Goal: Task Accomplishment & Management: Manage account settings

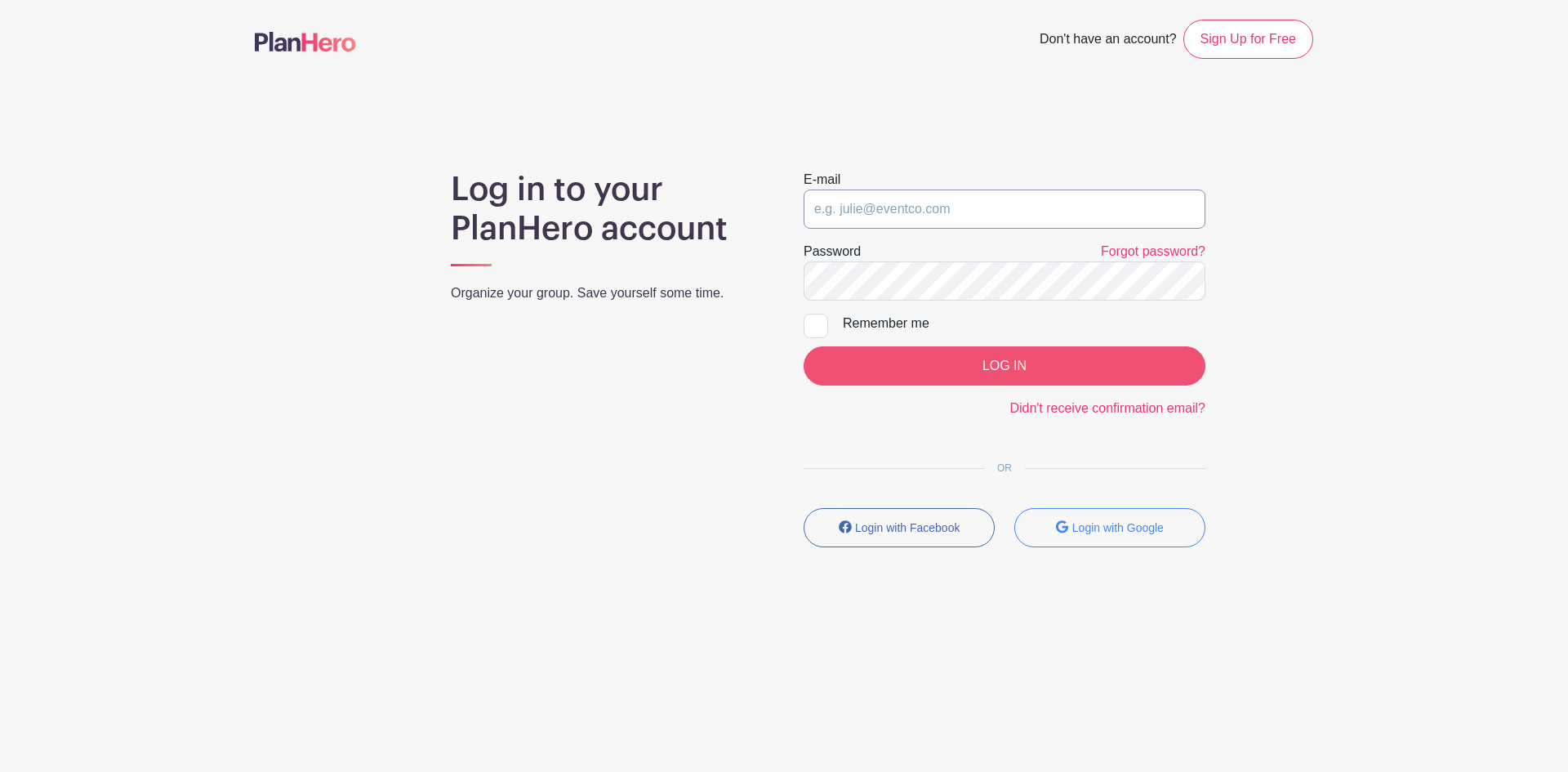
type input "gm@downtownchico.com"
click at [934, 352] on input "LOG IN" at bounding box center [1004, 366] width 402 height 39
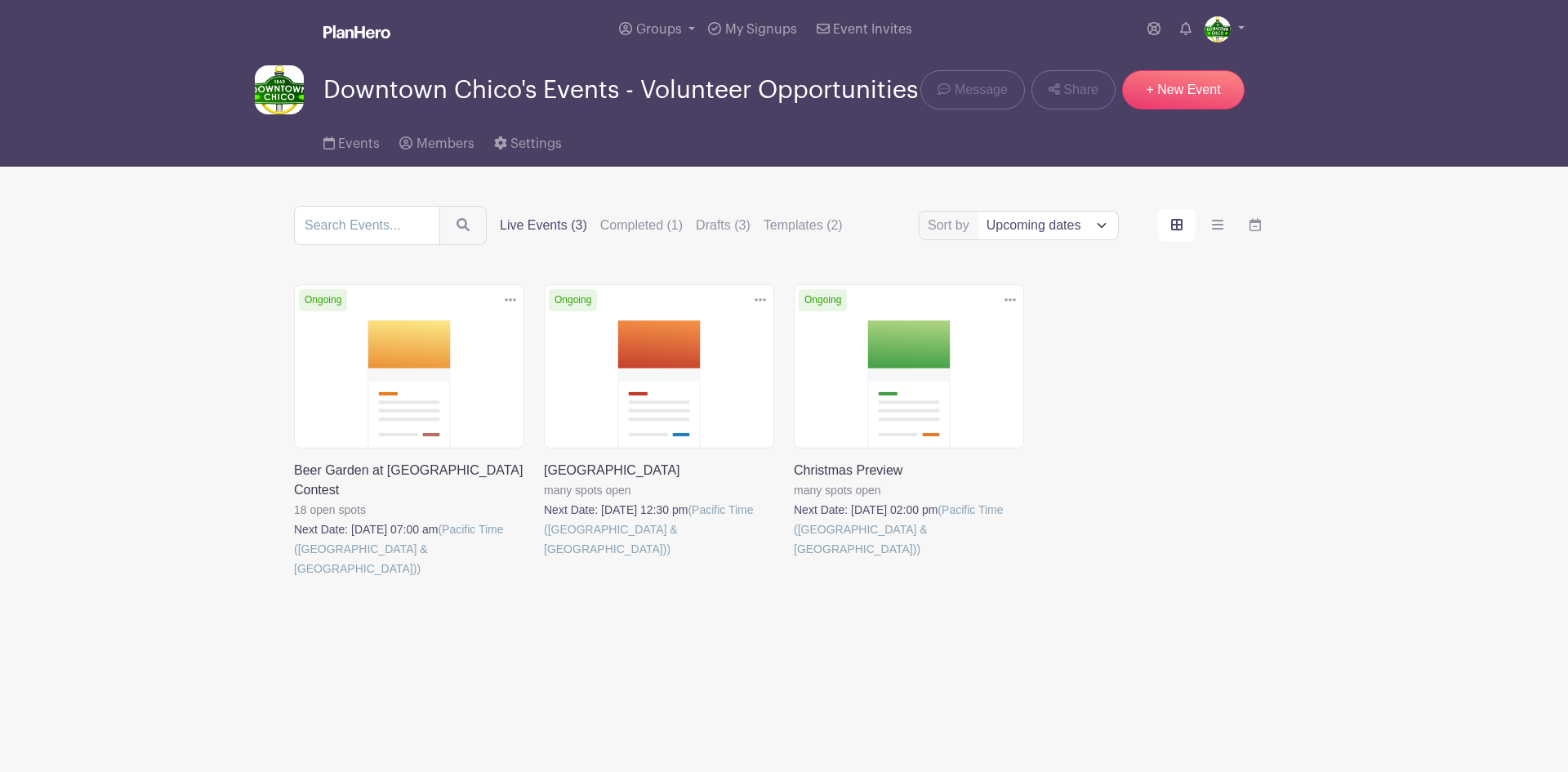
click at [544, 559] on link at bounding box center [544, 559] width 0 height 0
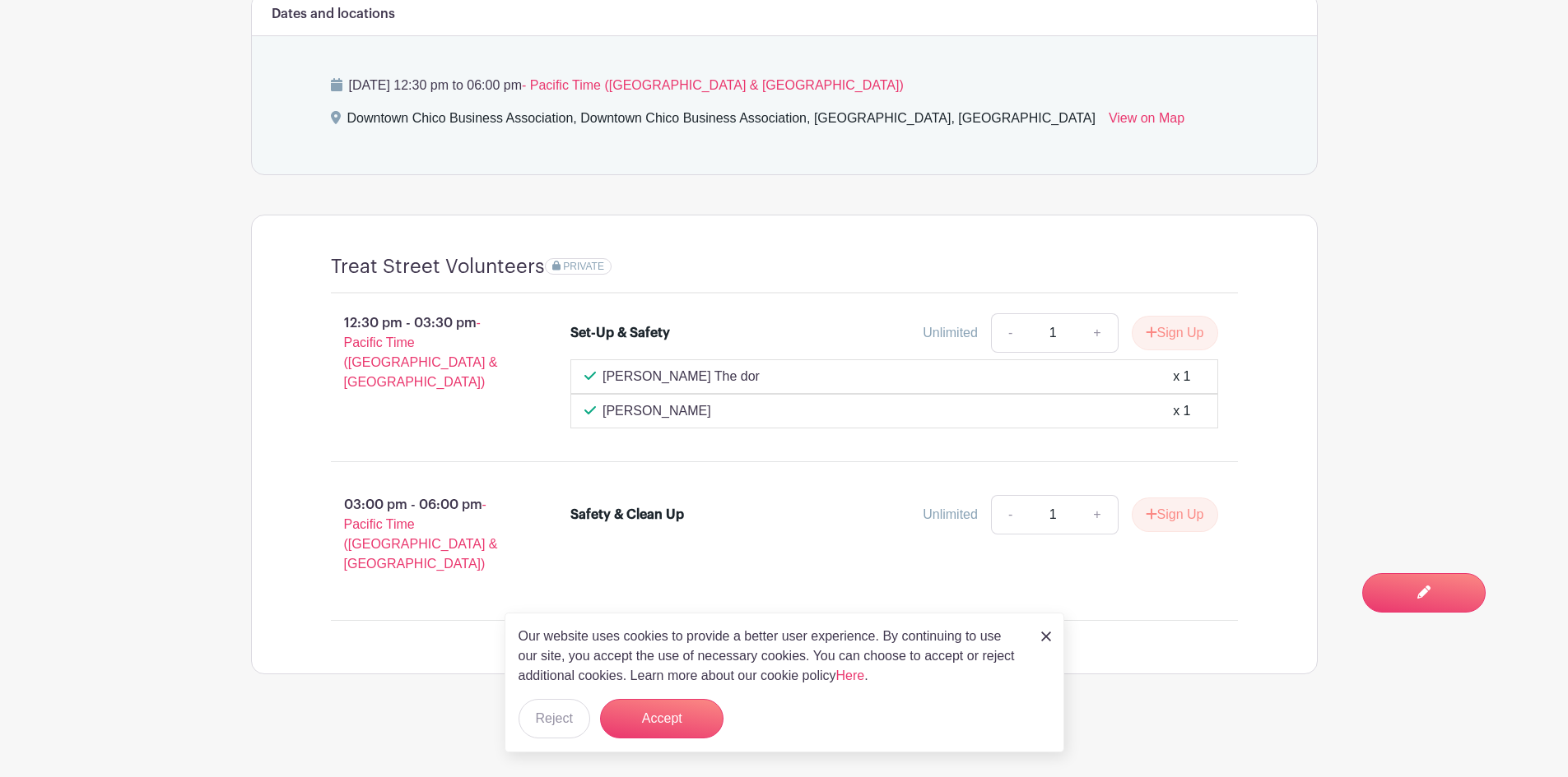
scroll to position [730, 0]
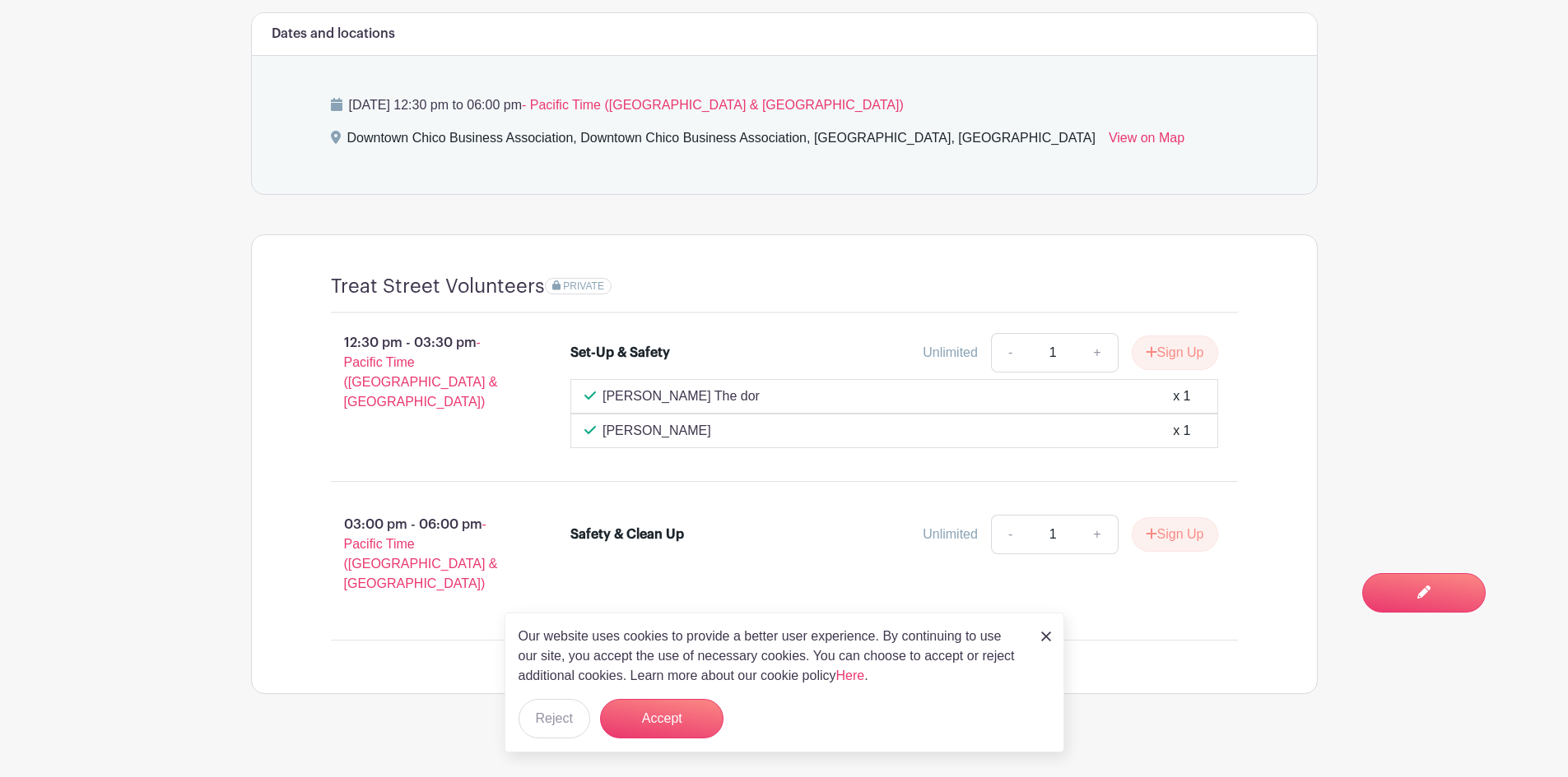
click at [1042, 634] on img at bounding box center [1045, 636] width 10 height 10
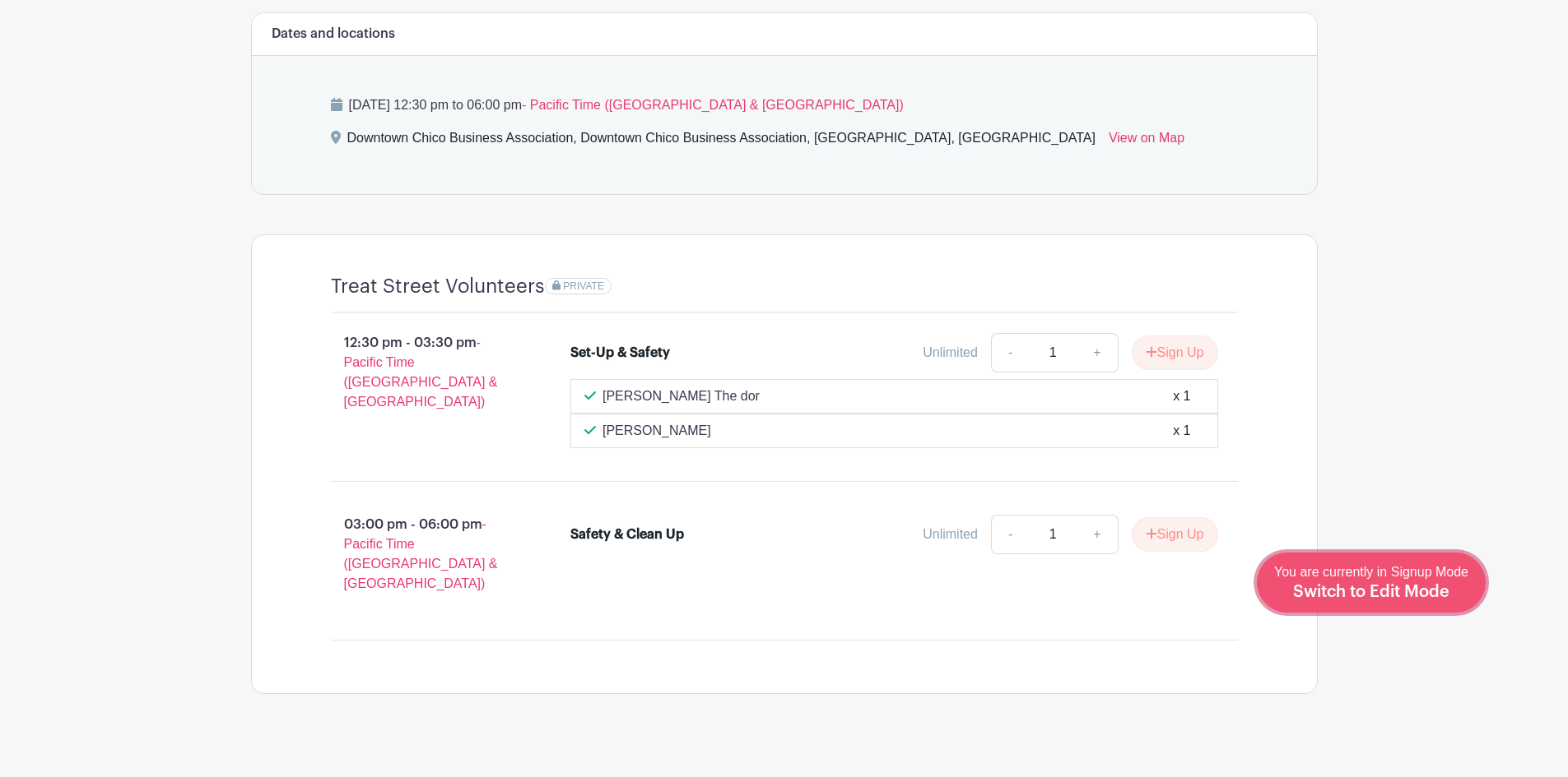
click at [1416, 594] on span "Switch to Edit Mode" at bounding box center [1371, 592] width 157 height 16
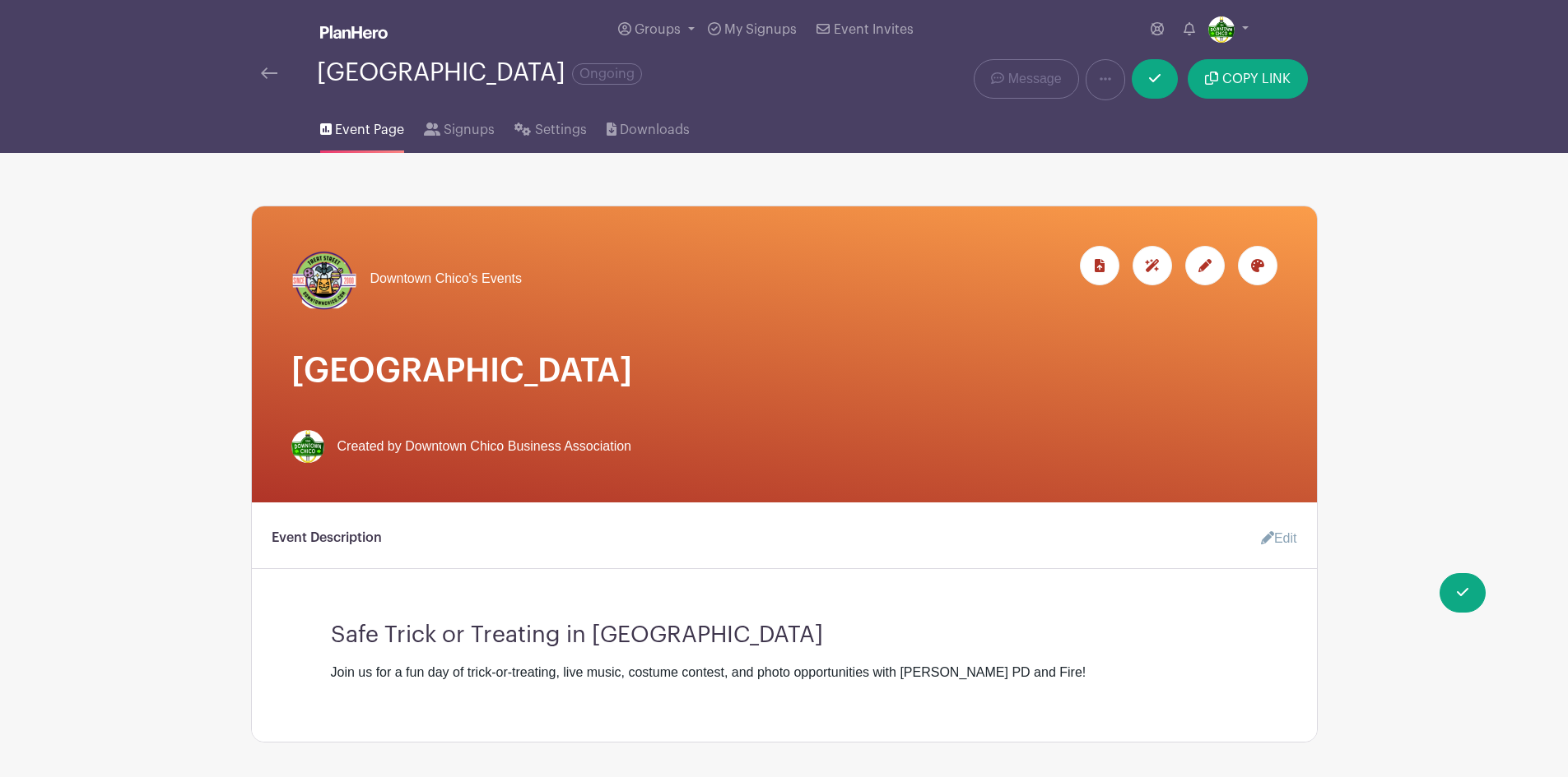
click at [1204, 269] on icon at bounding box center [1204, 265] width 13 height 13
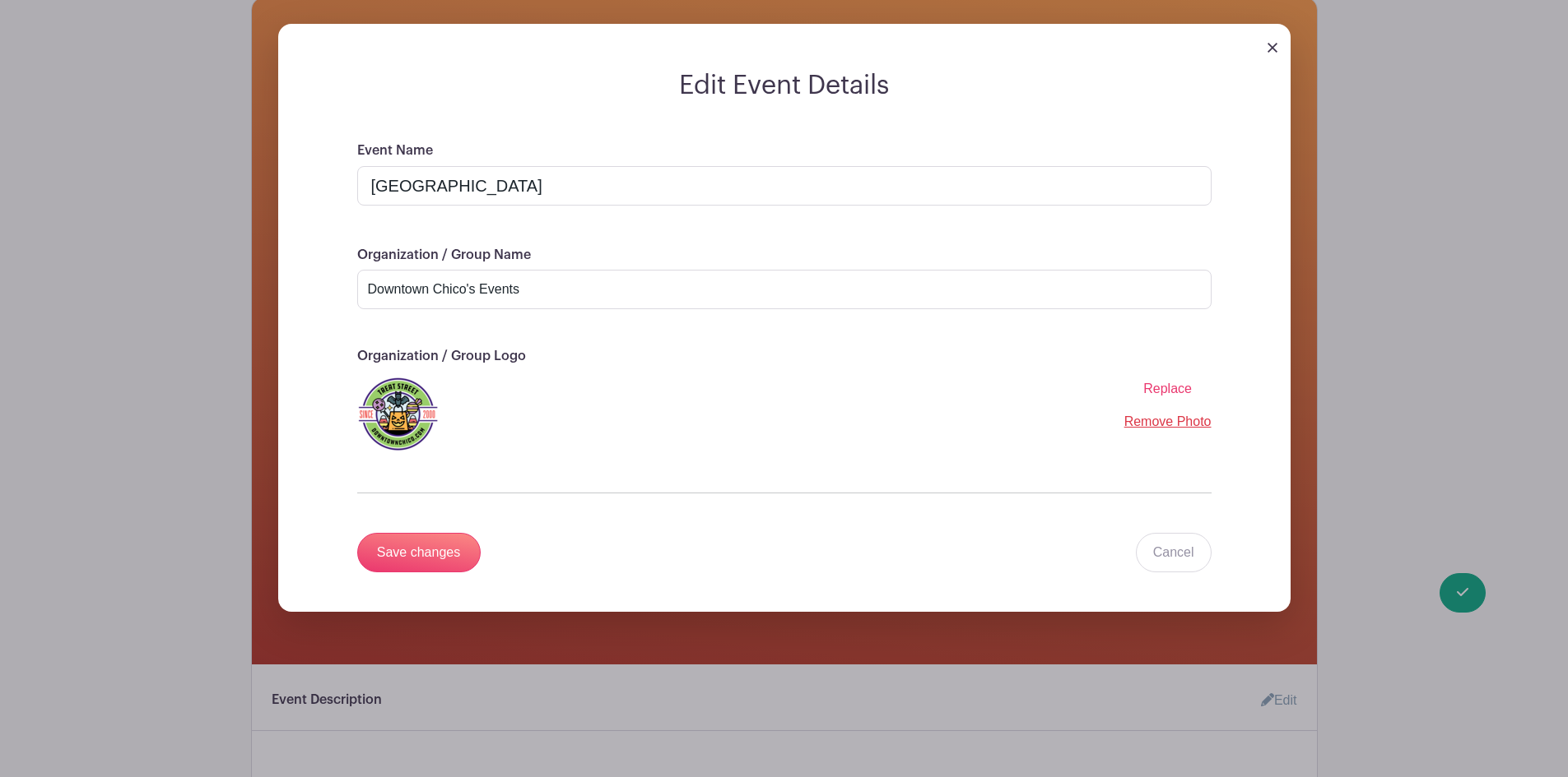
scroll to position [165, 0]
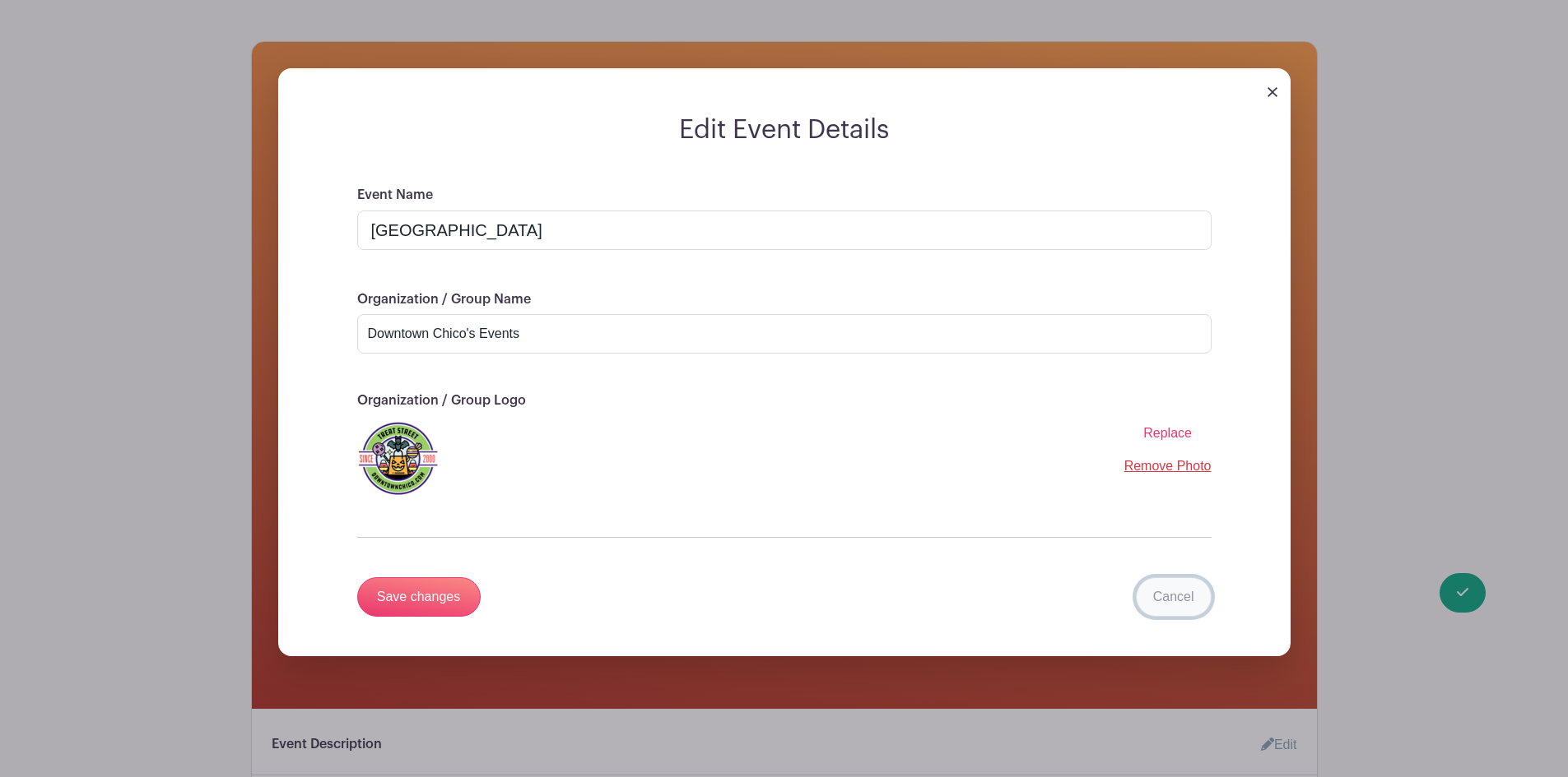
click at [1178, 593] on link "Cancel" at bounding box center [1173, 597] width 76 height 39
click at [1270, 94] on img at bounding box center [1272, 91] width 10 height 10
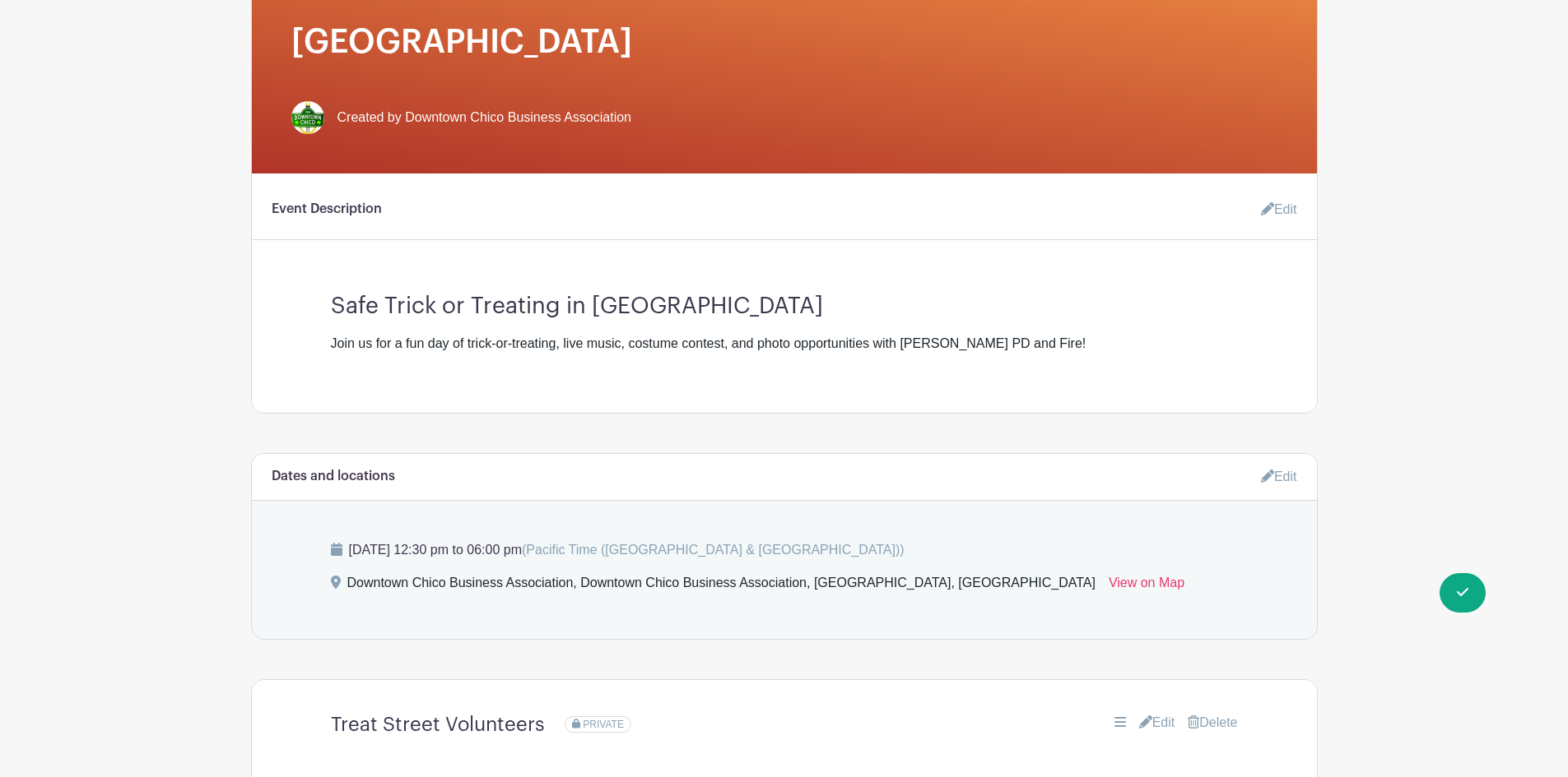
scroll to position [658, 0]
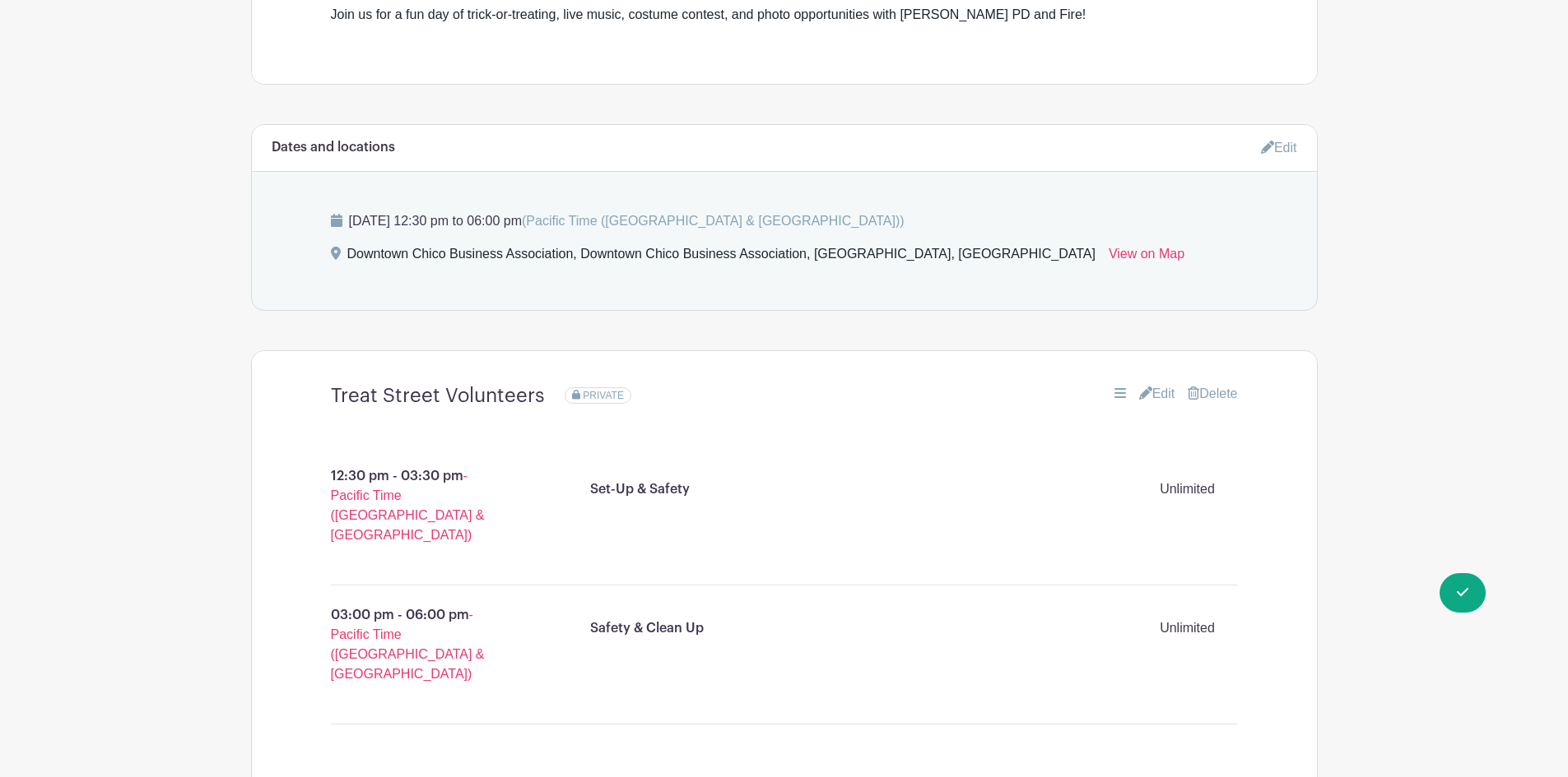
click at [1143, 393] on icon at bounding box center [1145, 393] width 13 height 13
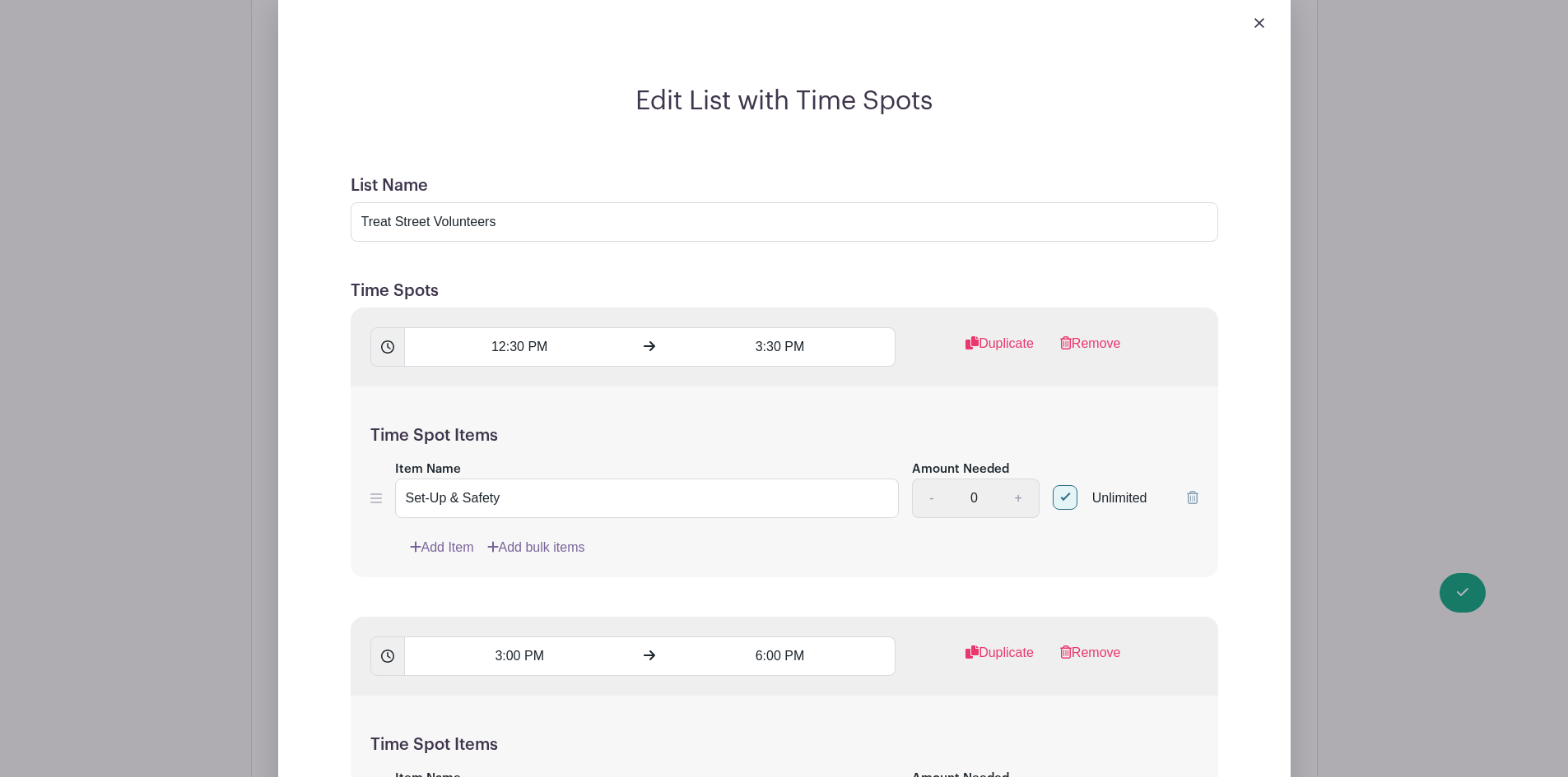
scroll to position [1070, 0]
click at [524, 658] on input "3:00 PM" at bounding box center [518, 655] width 230 height 39
click at [442, 612] on div at bounding box center [434, 607] width 54 height 31
click at [433, 531] on icon at bounding box center [433, 537] width 10 height 13
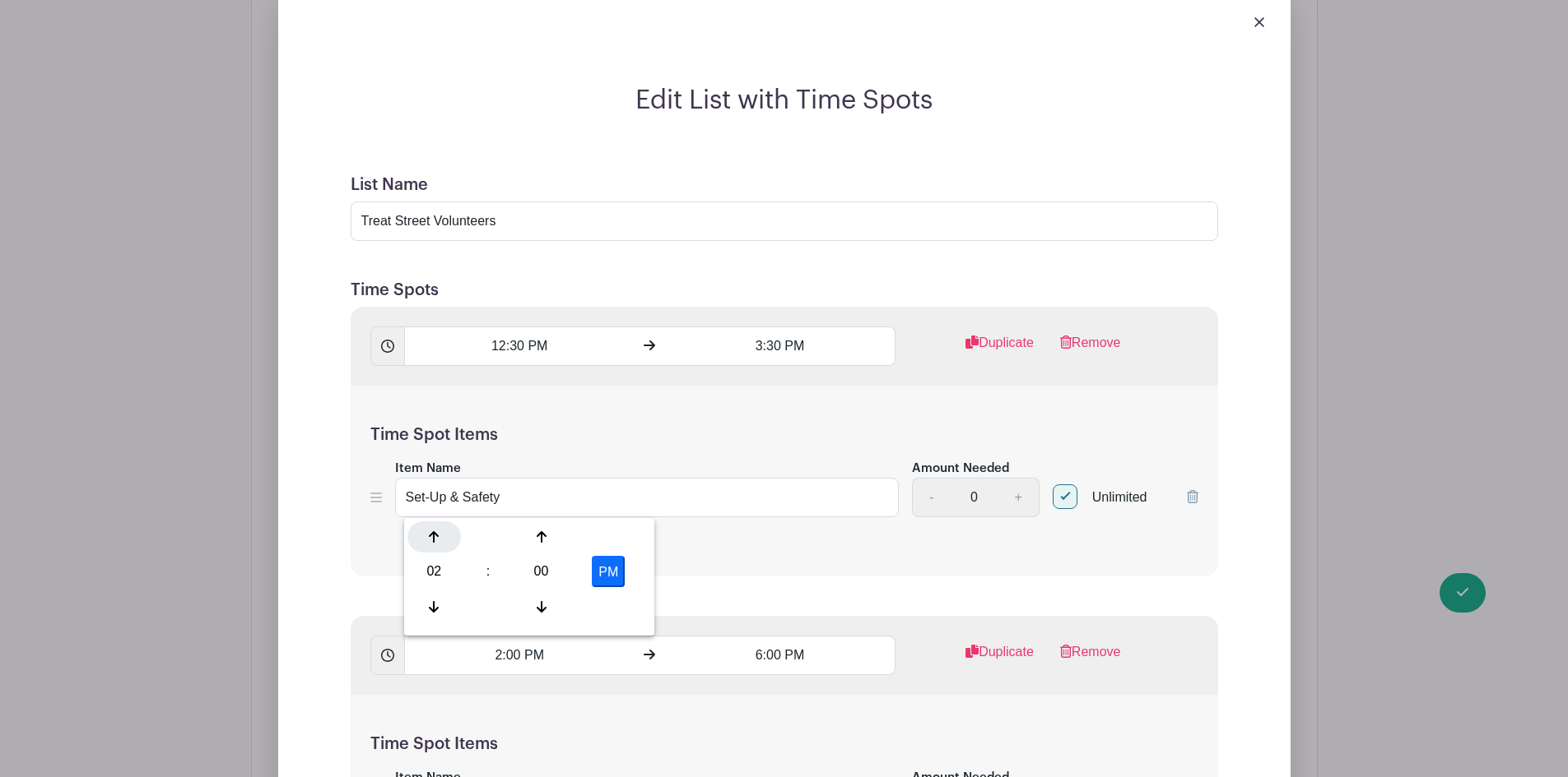
click at [433, 531] on icon at bounding box center [433, 537] width 10 height 13
type input "5:00 PM"
click at [707, 548] on div "Add Item Add bulk items" at bounding box center [804, 547] width 788 height 20
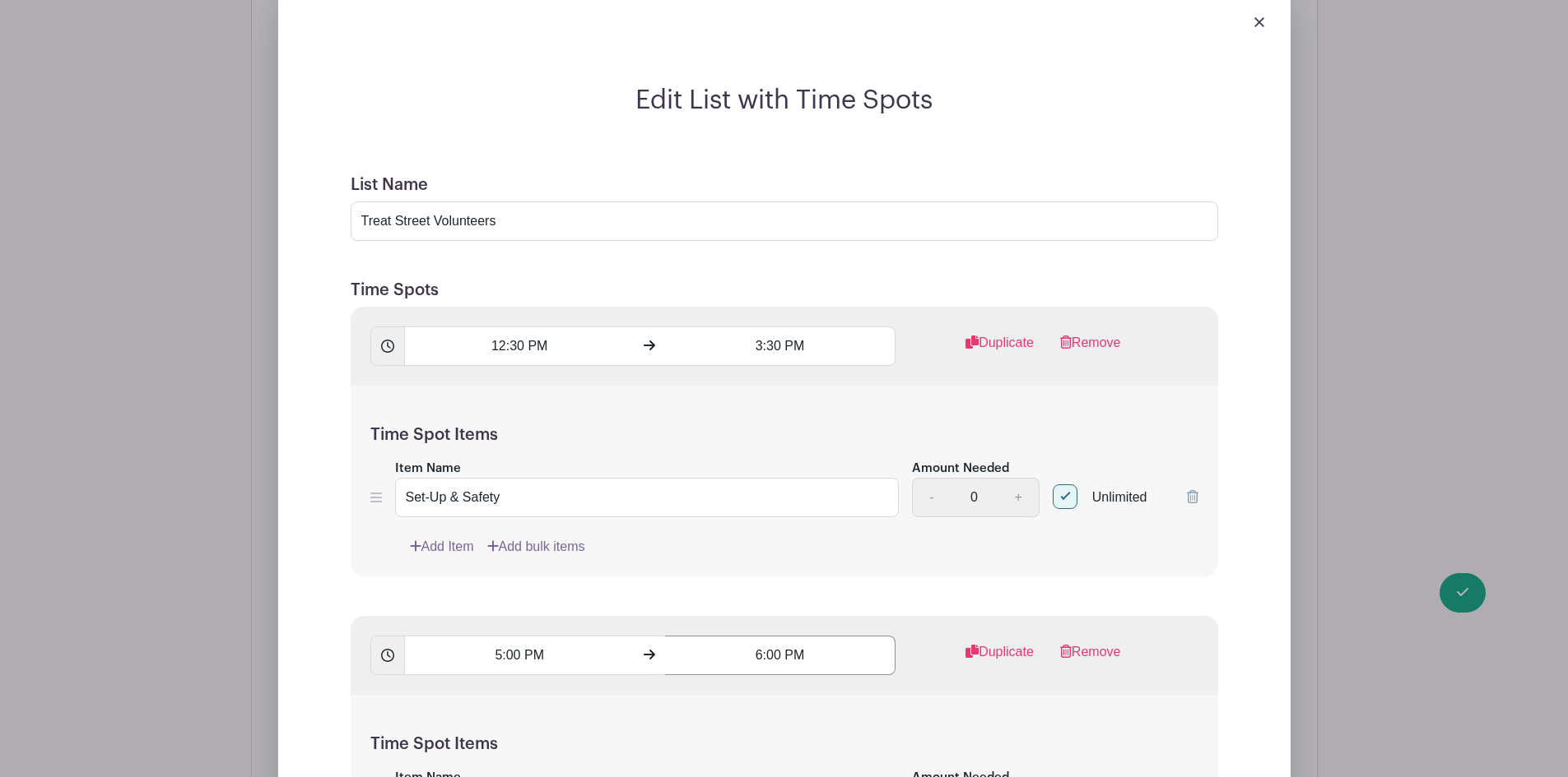
click at [776, 654] on input "6:00 PM" at bounding box center [780, 655] width 230 height 39
click at [699, 530] on div at bounding box center [695, 537] width 54 height 31
type input "7:00 PM"
click at [632, 581] on form "List Name Treat Street Volunteers Time Spots 12:30 PM 3:30 PM Duplicate Remove …" at bounding box center [784, 680] width 907 height 1049
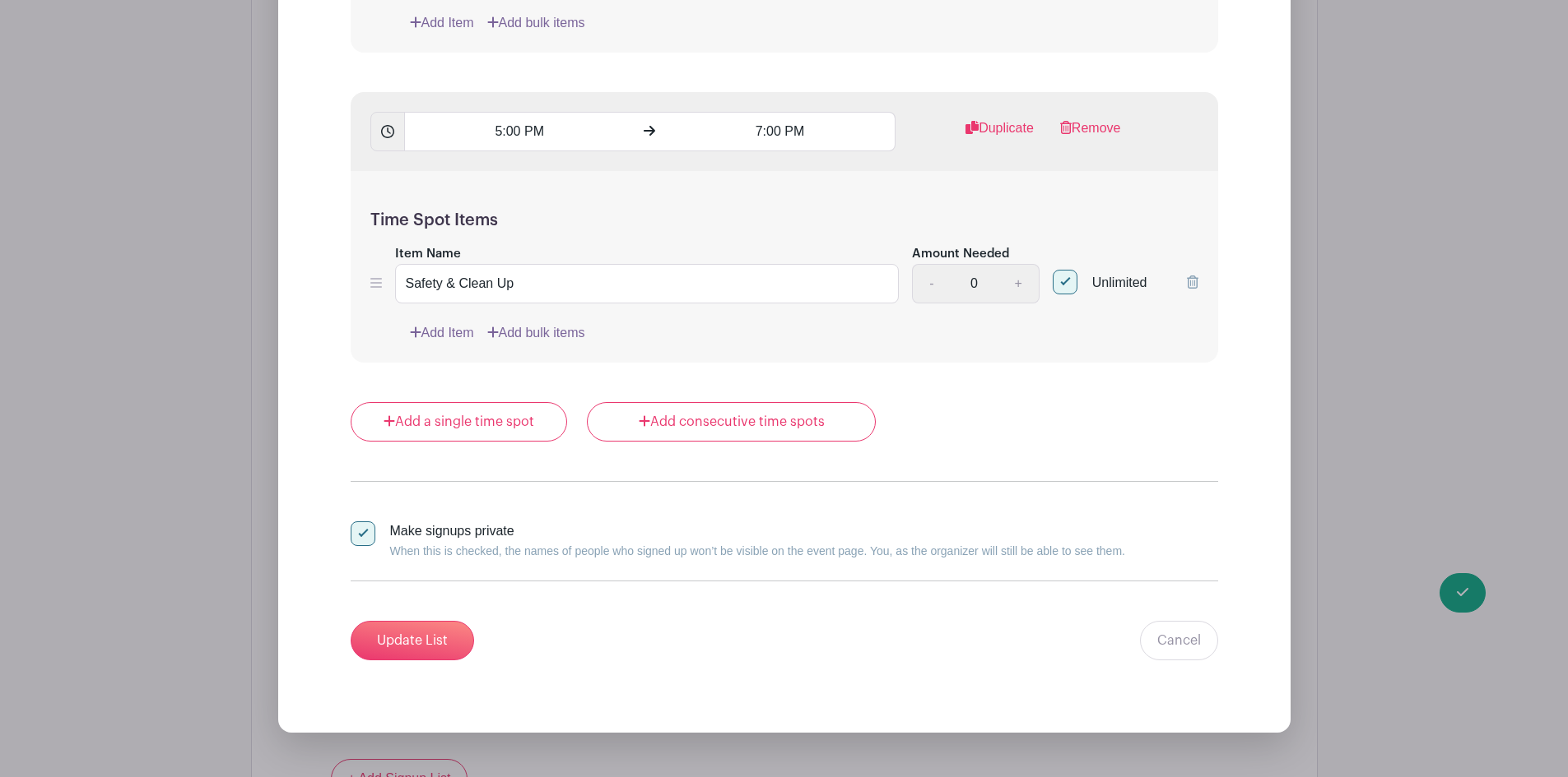
scroll to position [1645, 0]
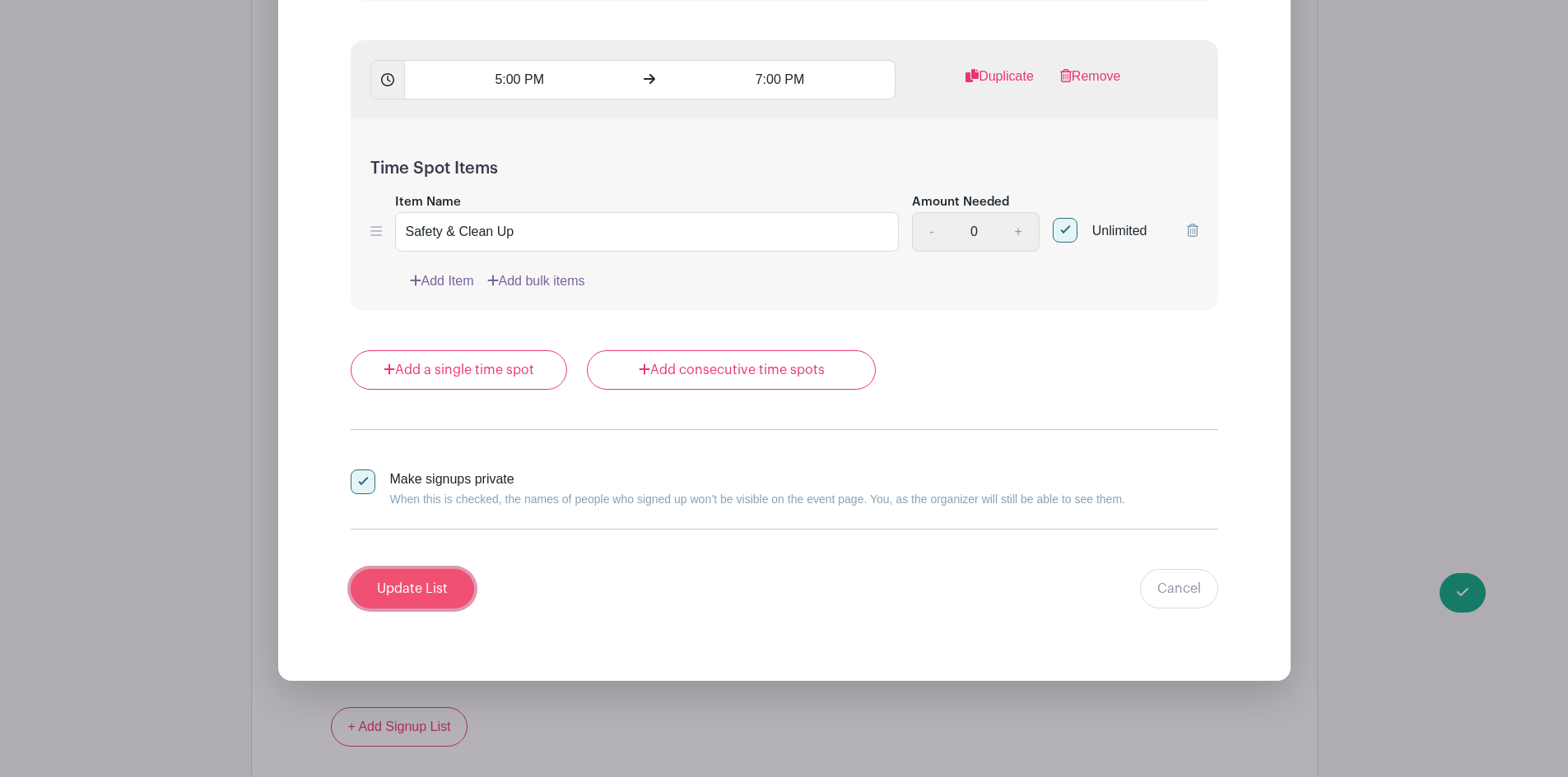
click at [437, 595] on input "Update List" at bounding box center [412, 589] width 124 height 39
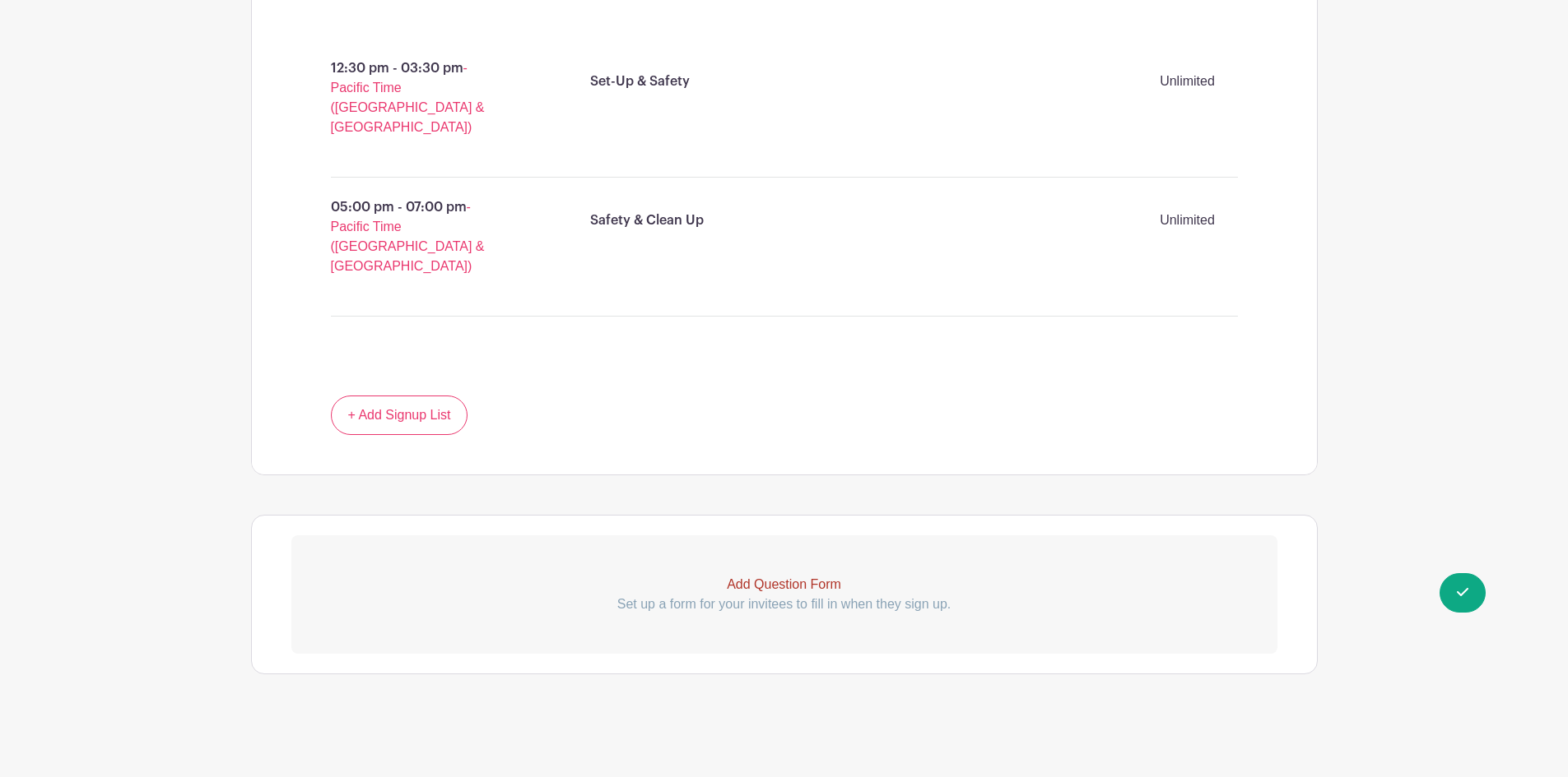
scroll to position [987, 0]
